Goal: Check status: Check status

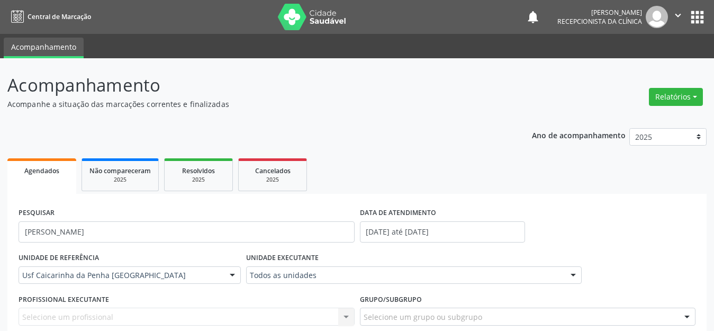
click at [48, 13] on span "Central de Marcação" at bounding box center [60, 16] width 64 height 9
click at [301, 13] on img at bounding box center [312, 17] width 69 height 26
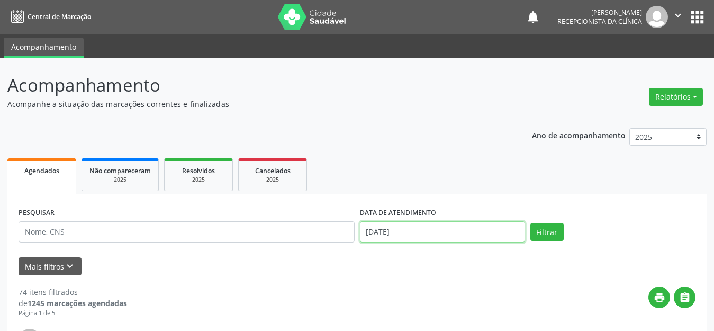
click at [392, 232] on input "[DATE]" at bounding box center [442, 231] width 165 height 21
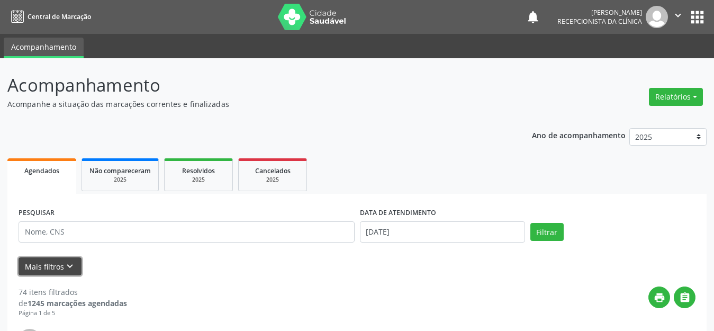
click at [64, 263] on icon "keyboard_arrow_down" at bounding box center [70, 266] width 12 height 12
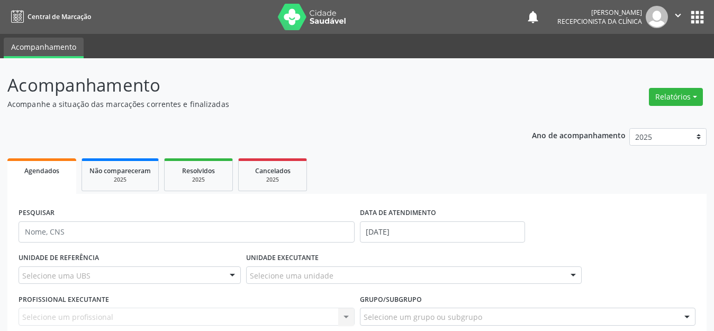
scroll to position [106, 0]
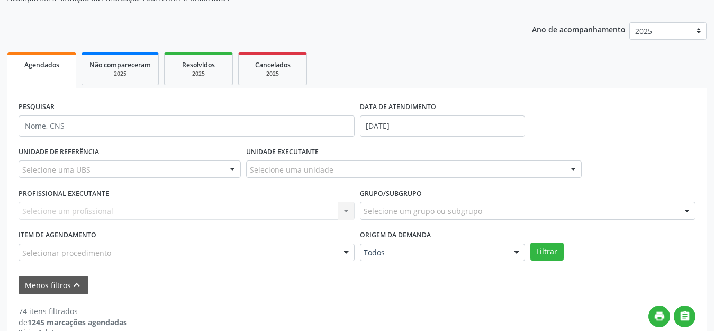
click at [100, 170] on div "Selecione uma UBS" at bounding box center [130, 169] width 222 height 18
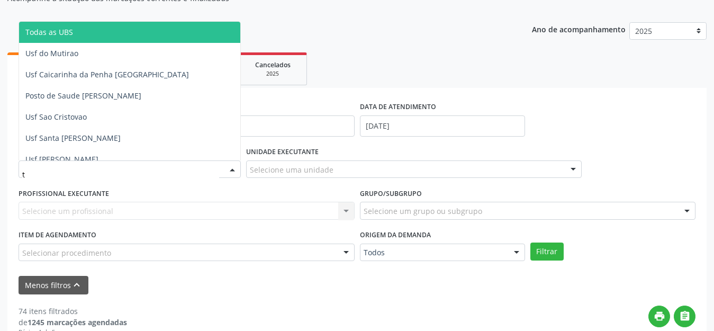
type input "ta"
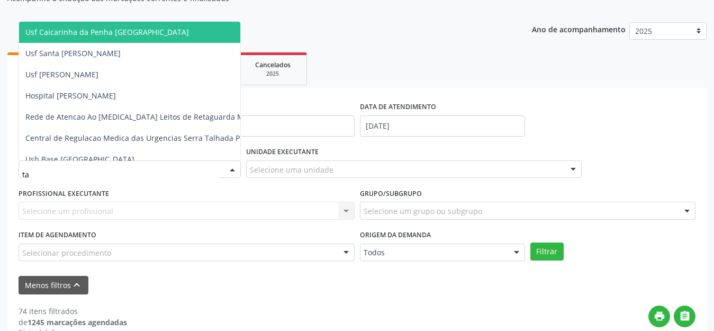
click at [149, 33] on span "Usf Caicarinha da Penha [GEOGRAPHIC_DATA]" at bounding box center [107, 32] width 164 height 10
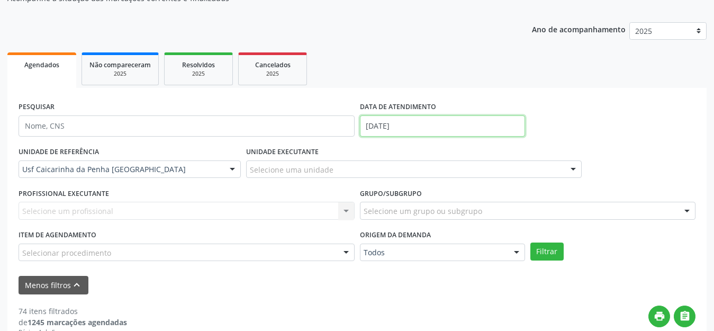
click at [437, 126] on input "[DATE]" at bounding box center [442, 125] width 165 height 21
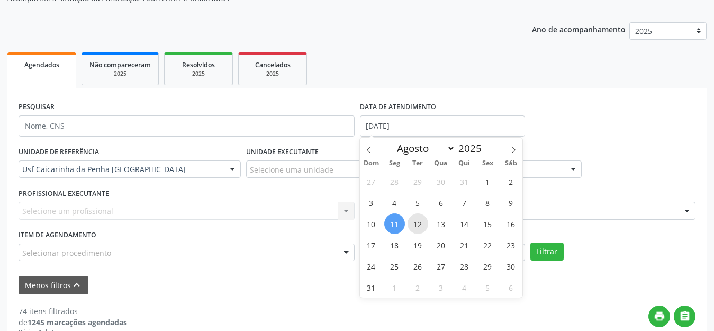
click at [420, 225] on span "12" at bounding box center [417, 223] width 21 height 21
type input "[DATE]"
click at [420, 225] on span "12" at bounding box center [417, 223] width 21 height 21
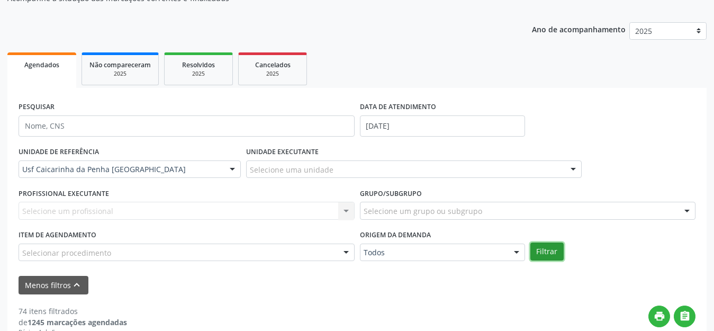
click at [544, 252] on button "Filtrar" at bounding box center [546, 251] width 33 height 18
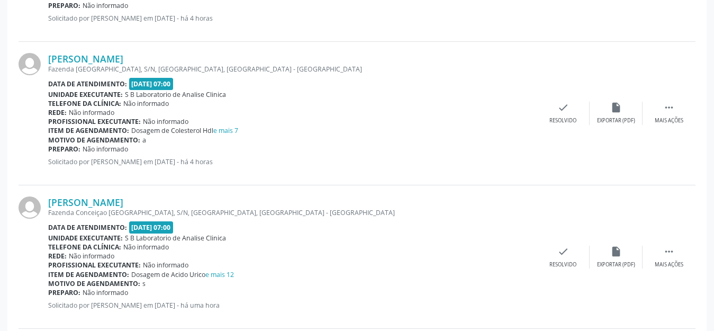
scroll to position [1457, 0]
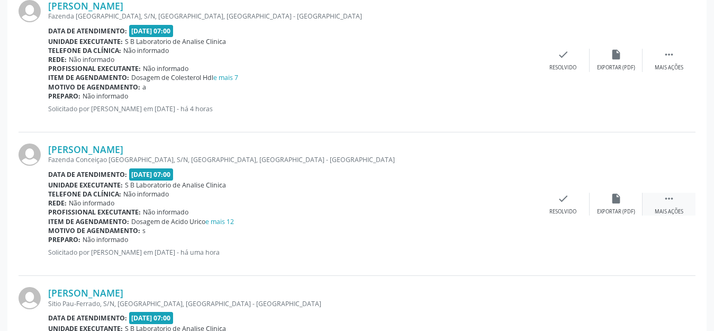
click at [662, 202] on div " Mais ações" at bounding box center [668, 204] width 53 height 23
click at [503, 208] on div "Imprimir" at bounding box center [510, 211] width 24 height 7
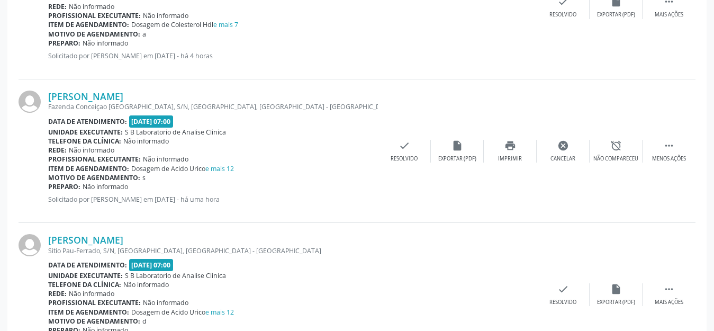
scroll to position [1563, 0]
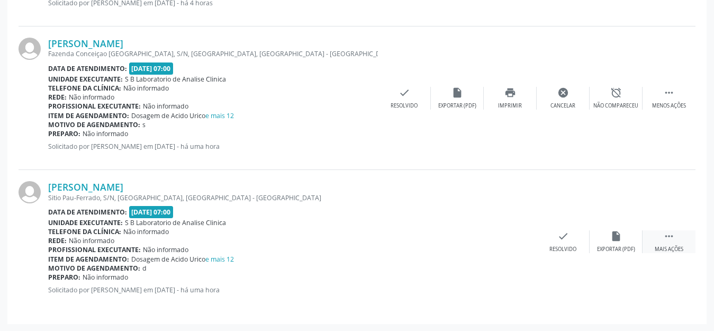
drag, startPoint x: 674, startPoint y: 241, endPoint x: 667, endPoint y: 241, distance: 6.9
click at [674, 241] on div " Mais ações" at bounding box center [668, 241] width 53 height 23
click at [520, 246] on div "Imprimir" at bounding box center [510, 249] width 24 height 7
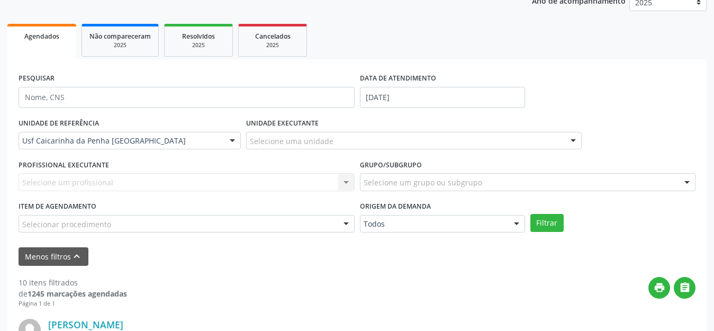
scroll to position [0, 0]
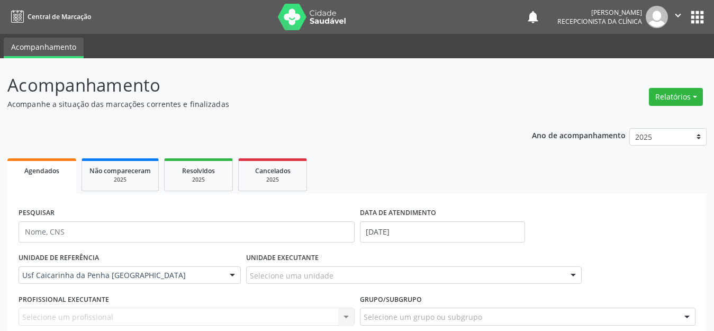
click at [43, 43] on link "Acompanhamento" at bounding box center [44, 48] width 80 height 21
click at [74, 10] on link "Central de Marcação" at bounding box center [49, 16] width 84 height 17
click at [64, 17] on span "Central de Marcação" at bounding box center [60, 16] width 64 height 9
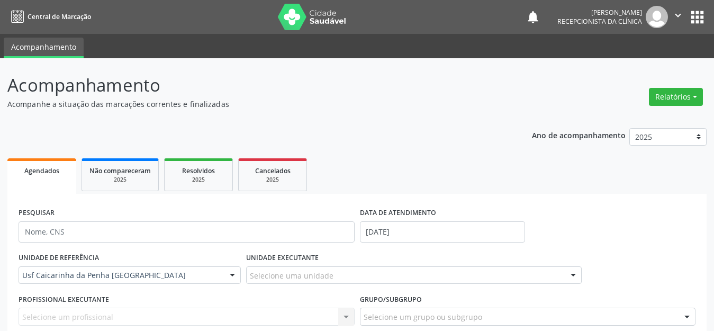
click at [296, 24] on img at bounding box center [312, 17] width 69 height 26
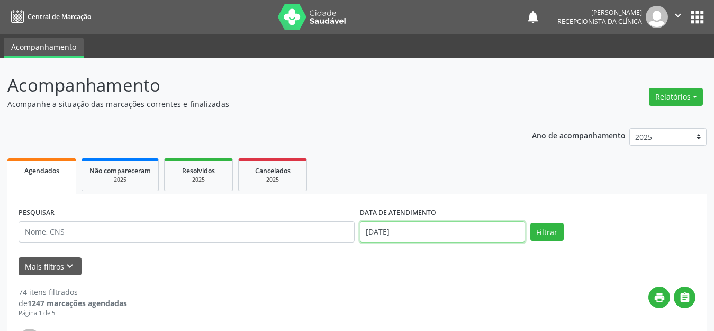
click at [409, 234] on input "[DATE]" at bounding box center [442, 231] width 165 height 21
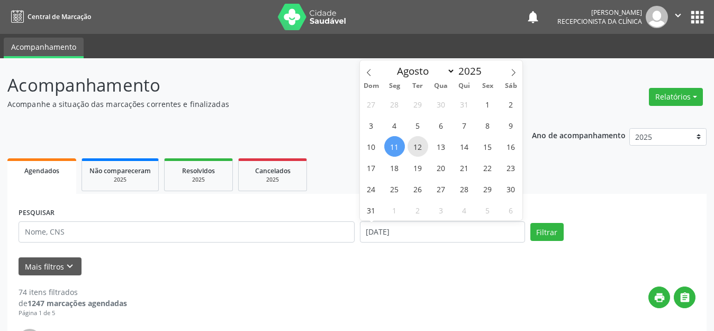
click at [414, 143] on span "12" at bounding box center [417, 146] width 21 height 21
type input "[DATE]"
click at [414, 143] on span "12" at bounding box center [417, 146] width 21 height 21
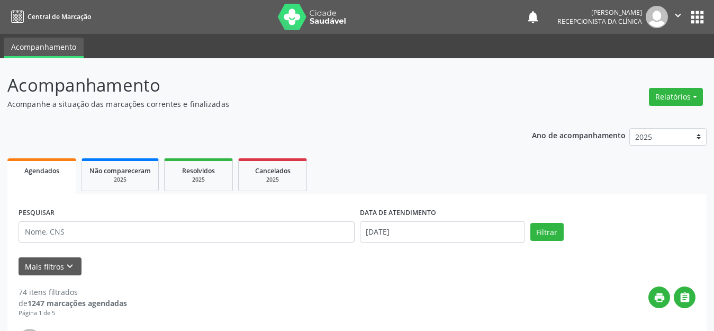
click at [231, 243] on div "PESQUISAR" at bounding box center [186, 227] width 341 height 45
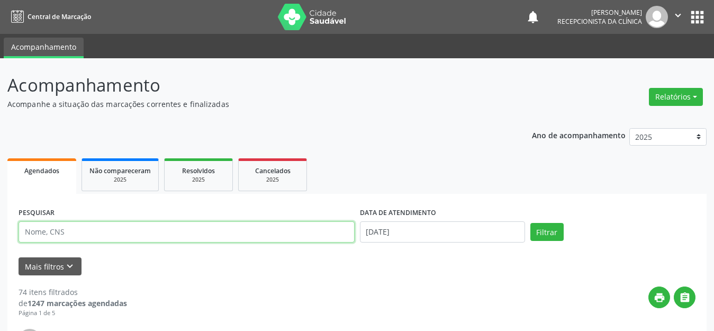
click at [240, 235] on input "text" at bounding box center [187, 231] width 336 height 21
click at [530, 223] on button "Filtrar" at bounding box center [546, 232] width 33 height 18
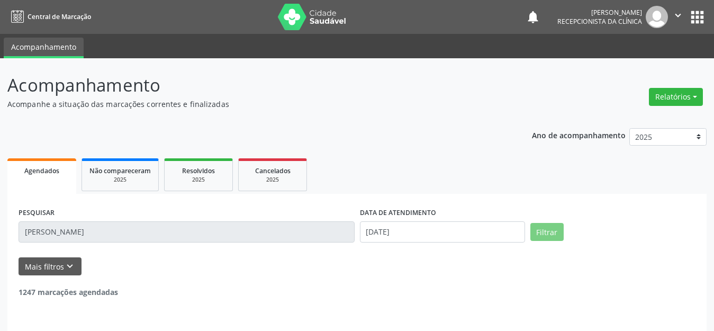
click at [171, 231] on input "[PERSON_NAME]" at bounding box center [187, 231] width 336 height 21
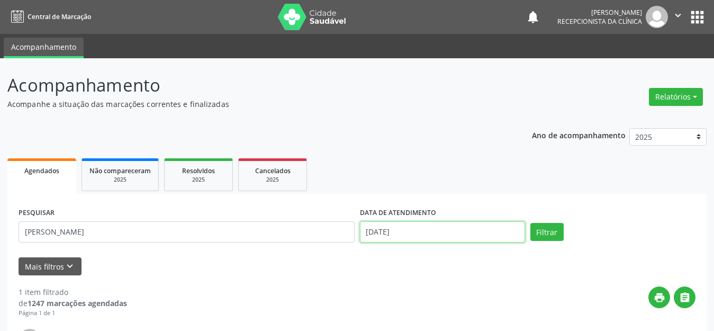
click at [470, 231] on input "[DATE]" at bounding box center [442, 231] width 165 height 21
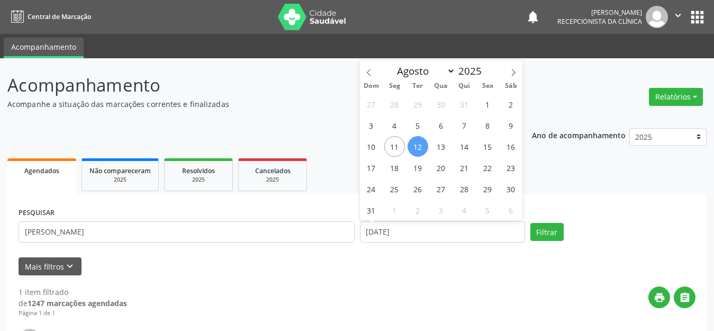
click at [287, 303] on div "print " at bounding box center [411, 301] width 568 height 31
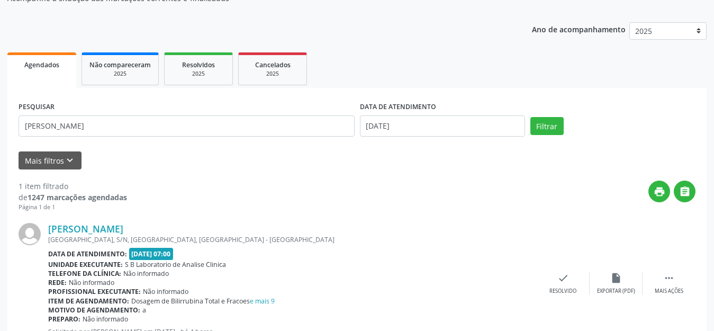
scroll to position [148, 0]
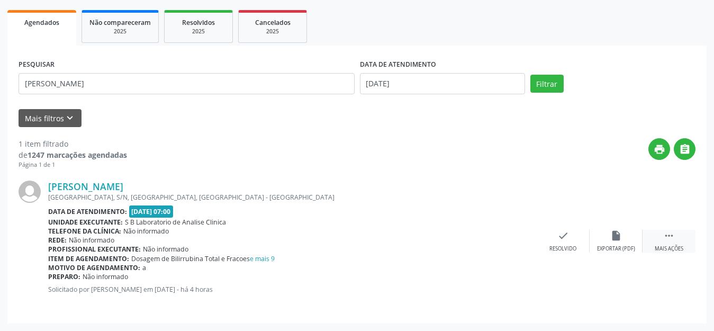
click at [674, 240] on icon "" at bounding box center [669, 236] width 12 height 12
click at [453, 233] on icon "insert_drive_file" at bounding box center [457, 236] width 12 height 12
click at [525, 238] on div "print Imprimir" at bounding box center [510, 241] width 53 height 23
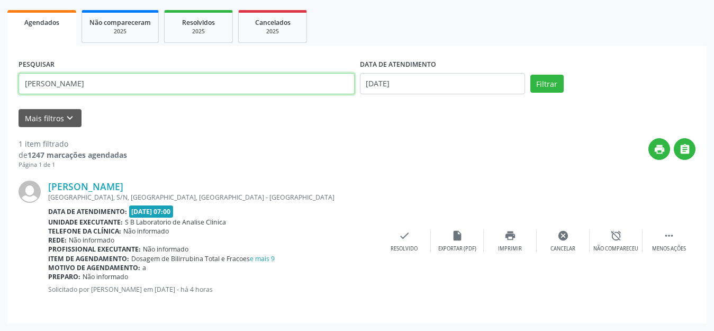
drag, startPoint x: 117, startPoint y: 83, endPoint x: 108, endPoint y: 151, distance: 68.9
click at [108, 151] on div "PESQUISAR [PERSON_NAME] aparecida DATA DE ATENDIMENTO [DATE] Filtrar UNIDADE DE…" at bounding box center [356, 185] width 699 height 278
type input "[PERSON_NAME] graças"
click at [530, 75] on button "Filtrar" at bounding box center [546, 84] width 33 height 18
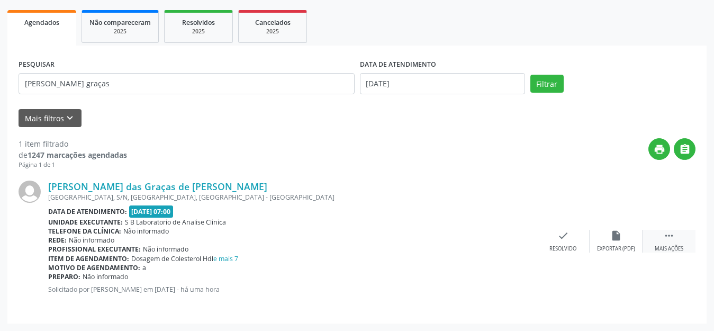
click at [665, 235] on icon "" at bounding box center [669, 236] width 12 height 12
click at [501, 248] on div "Imprimir" at bounding box center [510, 248] width 24 height 7
